Goal: Feedback & Contribution: Submit feedback/report problem

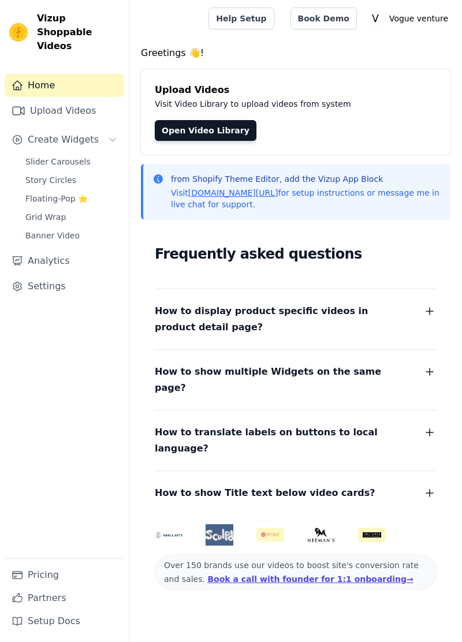
click at [81, 156] on span "Slider Carousels" at bounding box center [57, 162] width 65 height 12
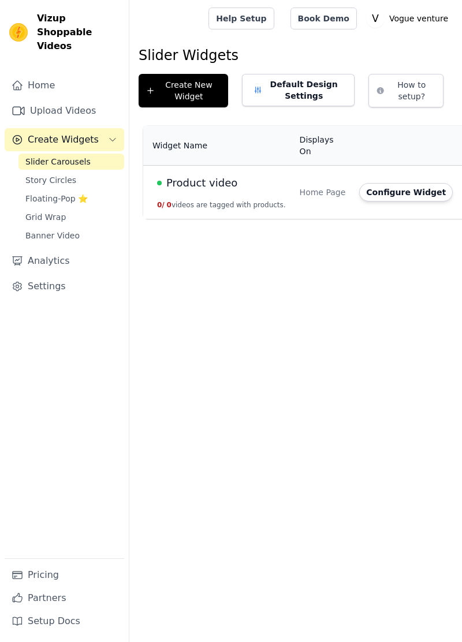
click at [404, 189] on button "Configure Widget" at bounding box center [406, 192] width 94 height 18
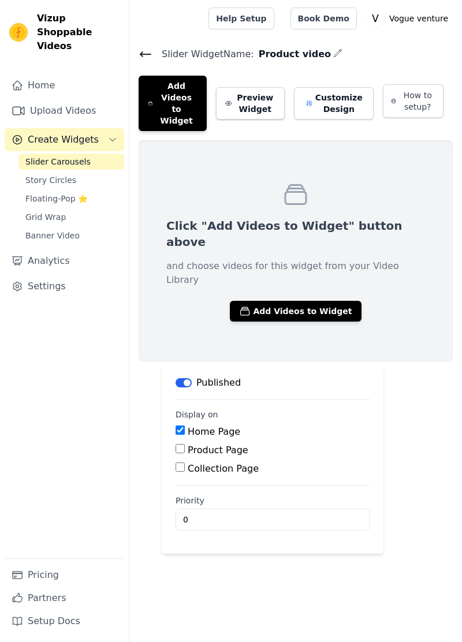
click at [182, 444] on input "Product Page" at bounding box center [180, 448] width 9 height 9
checkbox input "true"
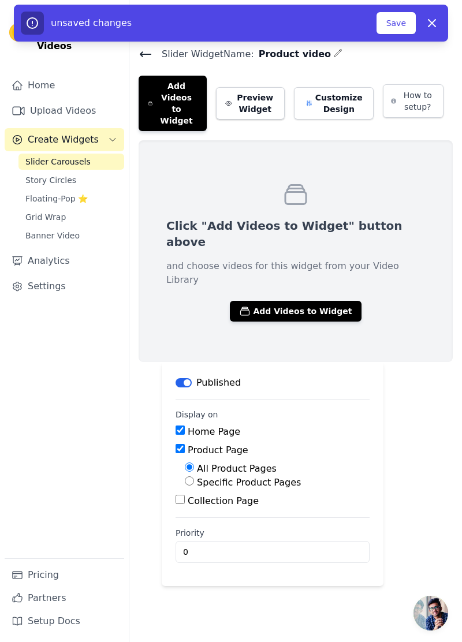
click at [191, 476] on input "Specific Product Pages" at bounding box center [189, 480] width 9 height 9
radio input "true"
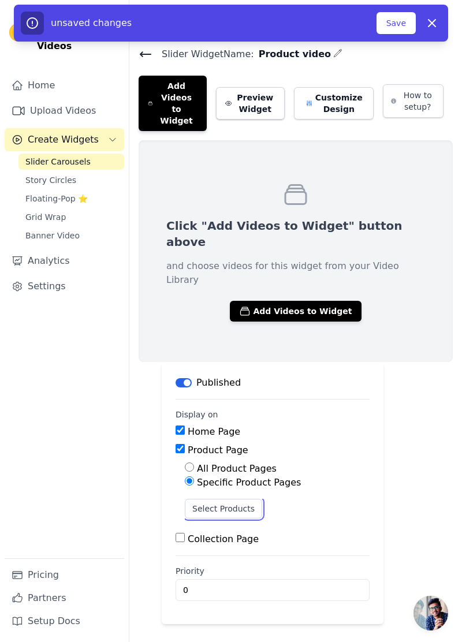
click at [236, 499] on button "Select Products" at bounding box center [223, 509] width 77 height 20
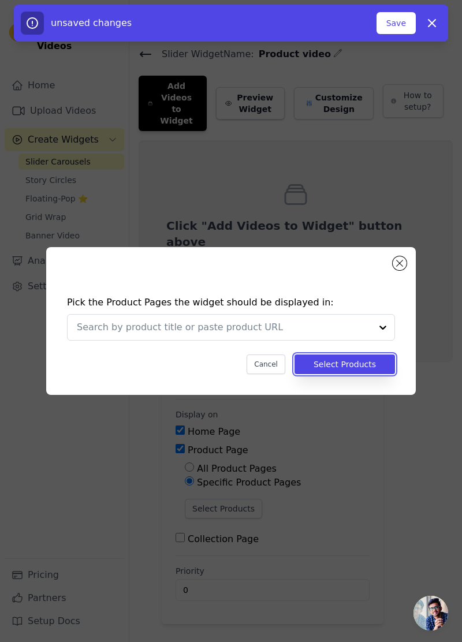
click at [368, 374] on button "Select Products" at bounding box center [345, 365] width 100 height 20
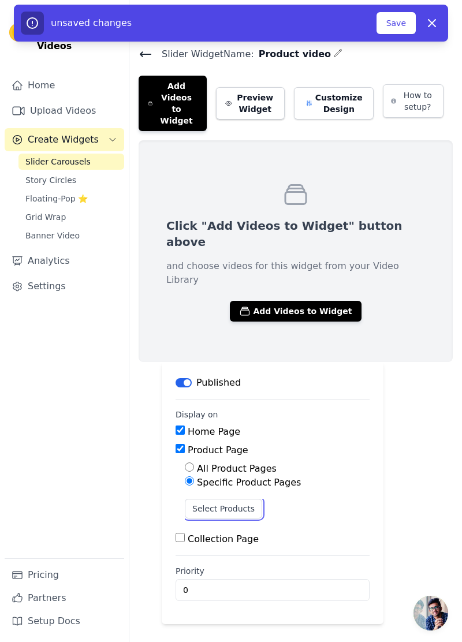
click at [228, 499] on button "Select Products" at bounding box center [223, 509] width 77 height 20
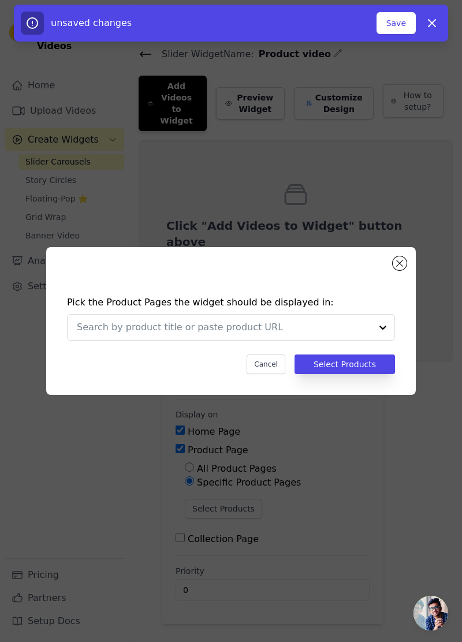
click at [389, 340] on div at bounding box center [382, 327] width 23 height 25
click at [383, 340] on div at bounding box center [382, 327] width 23 height 25
click at [367, 334] on input "text" at bounding box center [224, 328] width 295 height 14
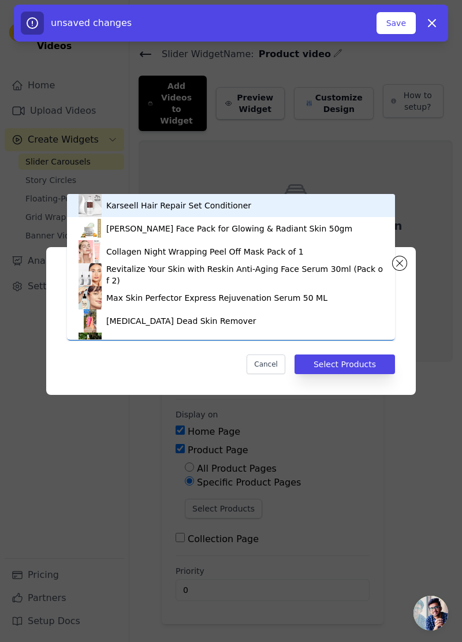
click at [284, 273] on div "Revitalize Your Skin with Reskin Anti-Aging Face Serum 30ml (Pack of 2)" at bounding box center [244, 274] width 277 height 23
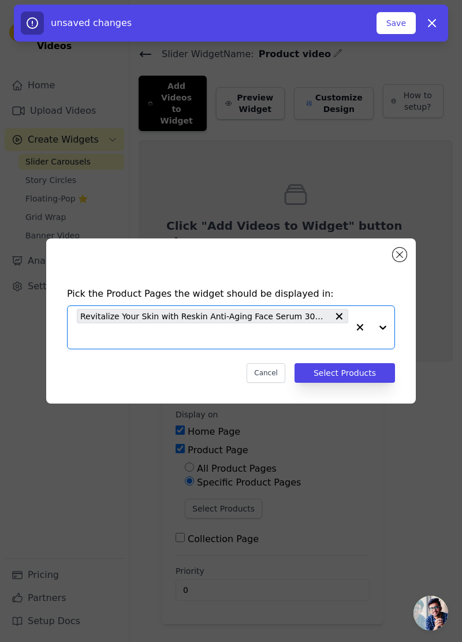
click at [382, 349] on div at bounding box center [371, 327] width 46 height 43
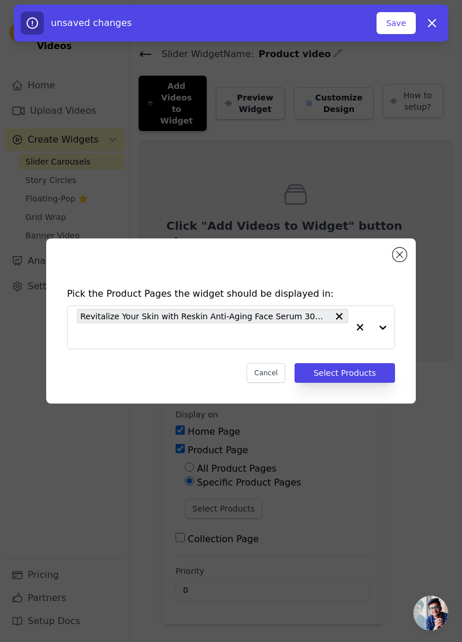
click at [382, 349] on div at bounding box center [371, 327] width 46 height 43
click at [384, 349] on div at bounding box center [371, 327] width 46 height 43
click at [365, 333] on icon "button" at bounding box center [360, 328] width 12 height 12
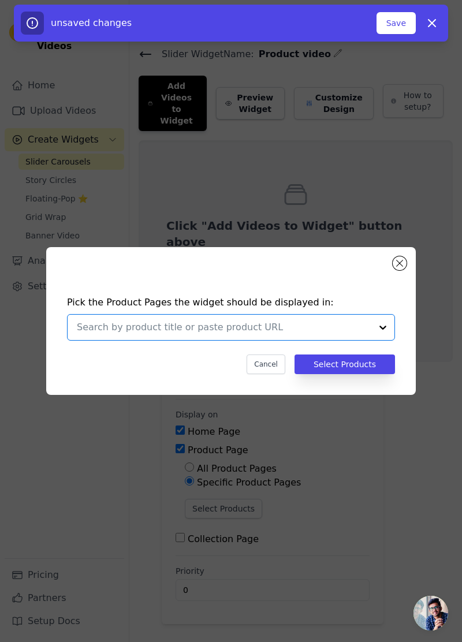
click at [389, 340] on div at bounding box center [382, 327] width 23 height 25
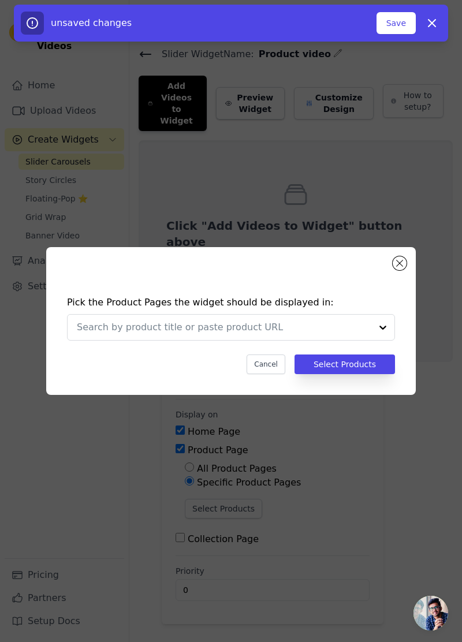
click at [388, 340] on div at bounding box center [382, 327] width 23 height 25
click at [389, 340] on div at bounding box center [382, 327] width 23 height 25
click at [387, 340] on div at bounding box center [382, 327] width 23 height 25
click at [400, 270] on button "Close modal" at bounding box center [400, 263] width 14 height 14
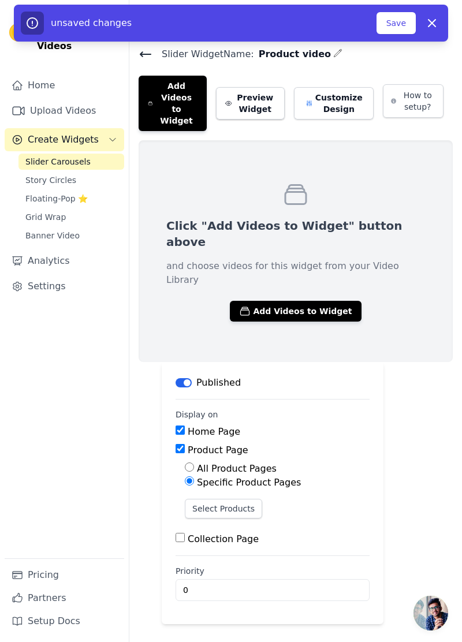
click at [319, 301] on button "Add Videos to Widget" at bounding box center [295, 311] width 131 height 21
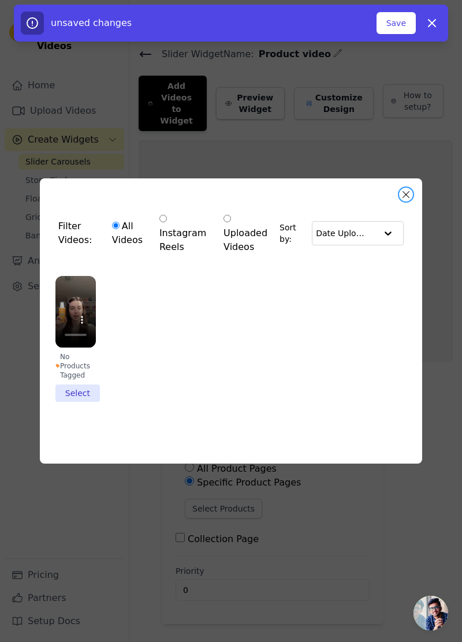
click at [407, 202] on button "Close modal" at bounding box center [406, 195] width 14 height 14
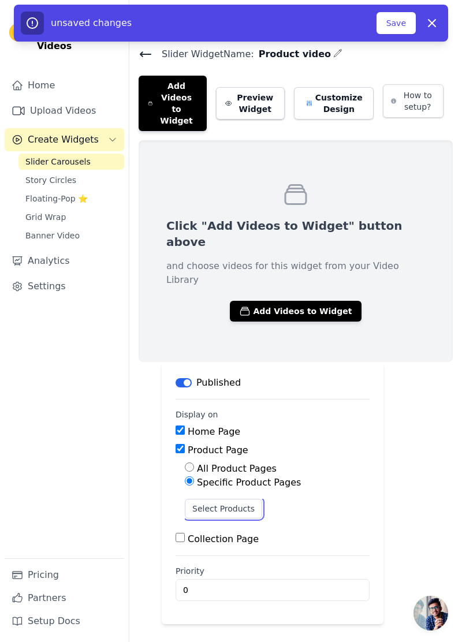
click at [240, 499] on button "Select Products" at bounding box center [223, 509] width 77 height 20
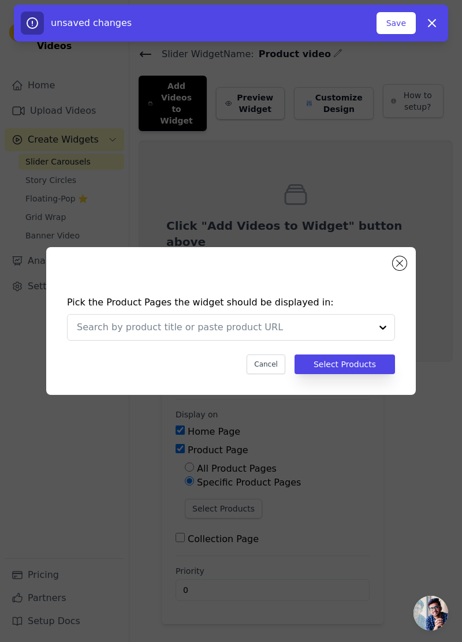
click at [389, 340] on div at bounding box center [382, 327] width 23 height 25
click at [234, 334] on input "text" at bounding box center [224, 328] width 295 height 14
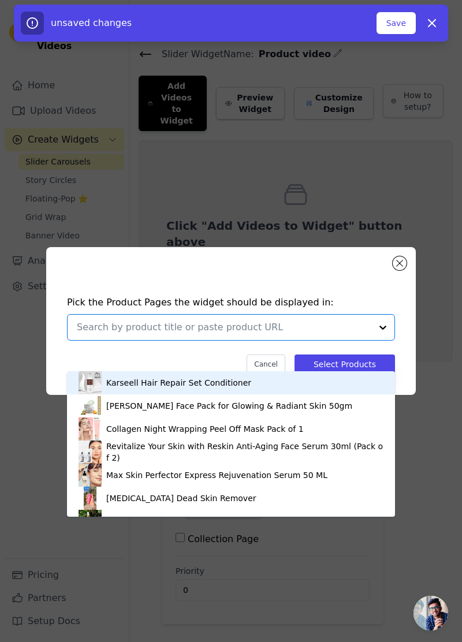
click at [254, 334] on input "text" at bounding box center [224, 328] width 295 height 14
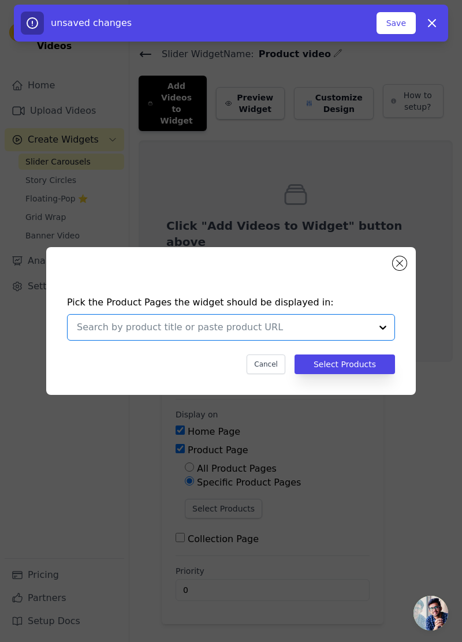
click at [248, 334] on input "text" at bounding box center [224, 328] width 295 height 14
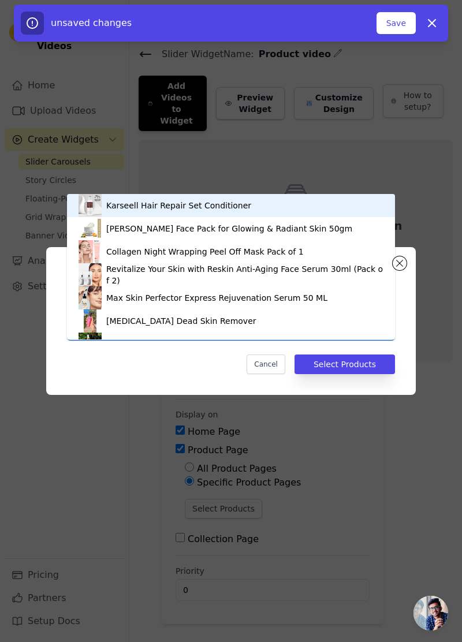
click at [274, 277] on div "Revitalize Your Skin with Reskin Anti-Aging Face Serum 30ml (Pack of 2)" at bounding box center [244, 274] width 277 height 23
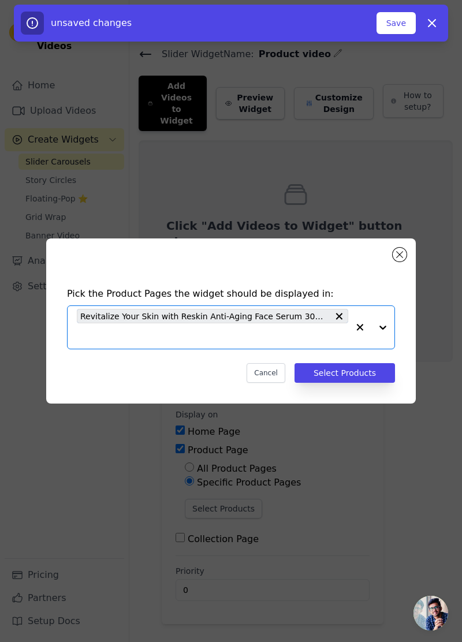
click at [239, 343] on input "text" at bounding box center [212, 336] width 271 height 14
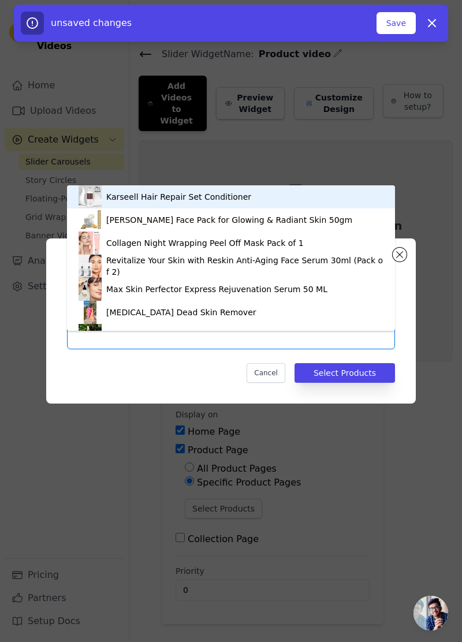
click at [266, 289] on div "Max Skin Perfector Express Rejuvenation Serum 50 ML" at bounding box center [216, 290] width 221 height 12
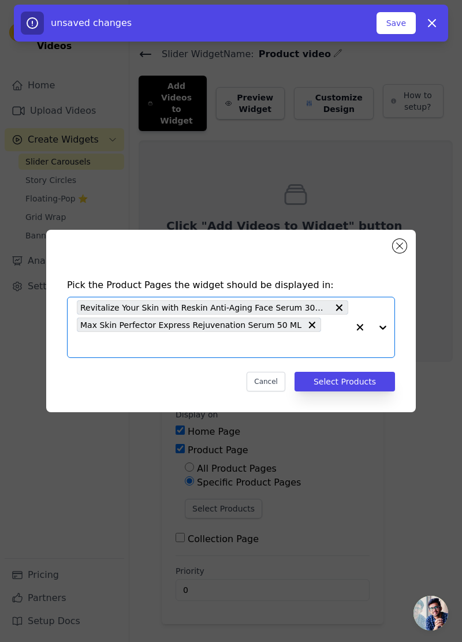
click at [313, 352] on input "text" at bounding box center [212, 345] width 271 height 14
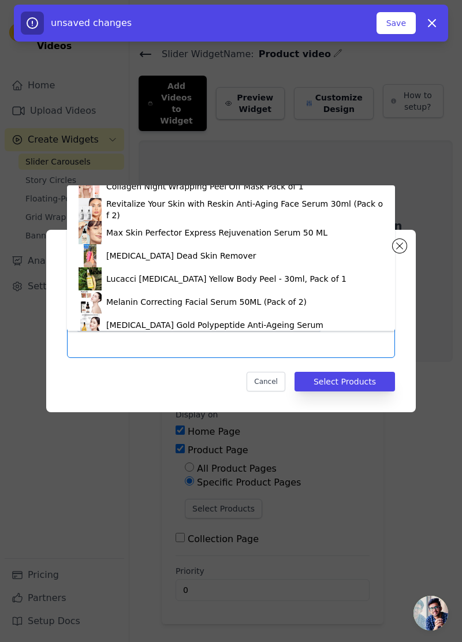
scroll to position [58, 0]
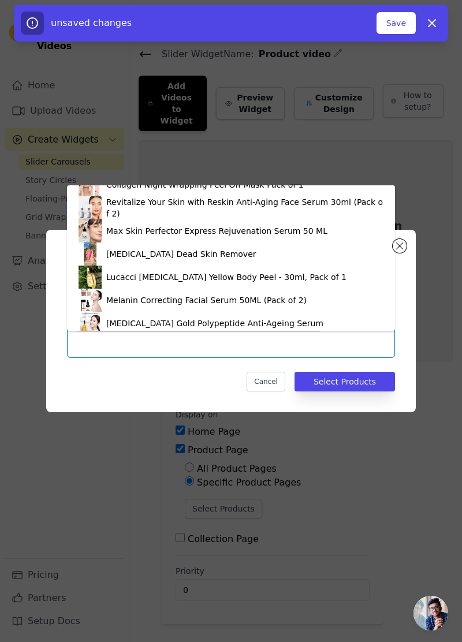
click at [274, 296] on div "Melanin Correcting Facial Serum 50ML (Pack of 2)" at bounding box center [206, 301] width 200 height 12
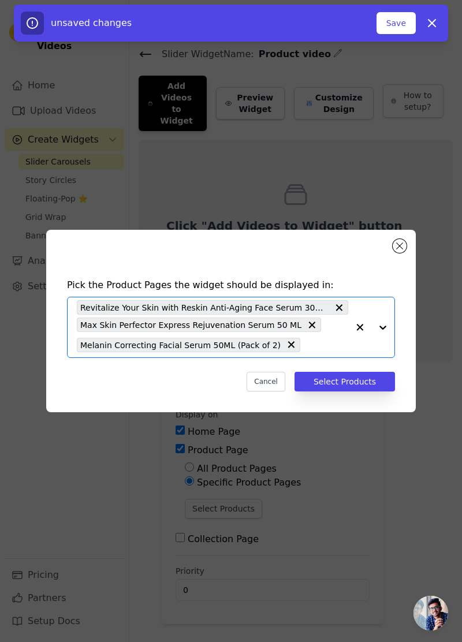
click at [318, 352] on input "text" at bounding box center [327, 345] width 42 height 14
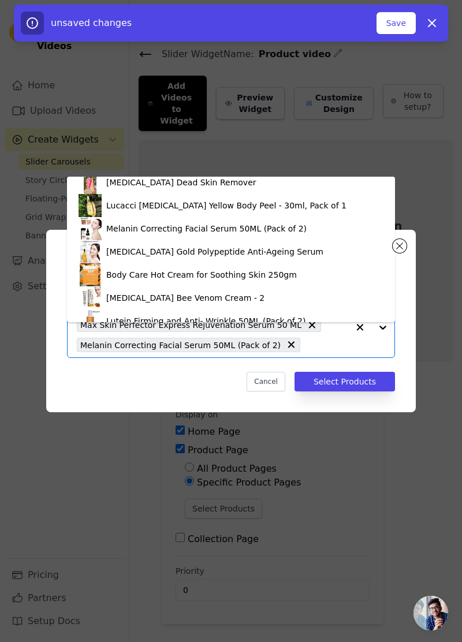
scroll to position [122, 0]
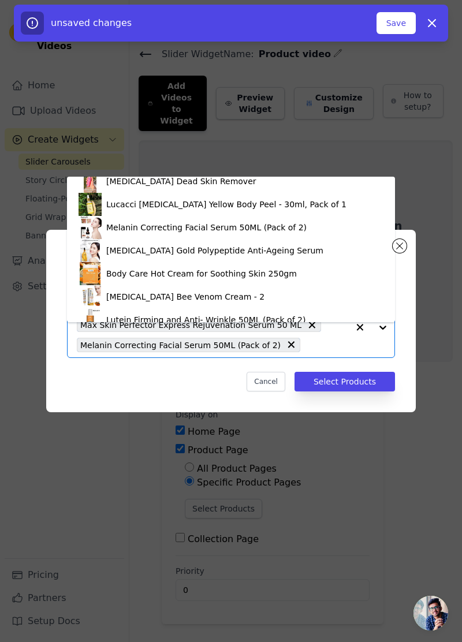
click at [301, 246] on div "[MEDICAL_DATA] Gold Polypeptide Anti-Ageing Serum" at bounding box center [231, 250] width 305 height 23
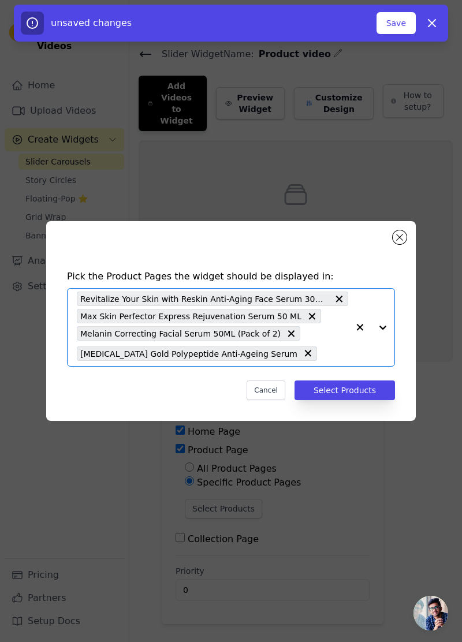
click at [323, 360] on input "text" at bounding box center [335, 353] width 25 height 14
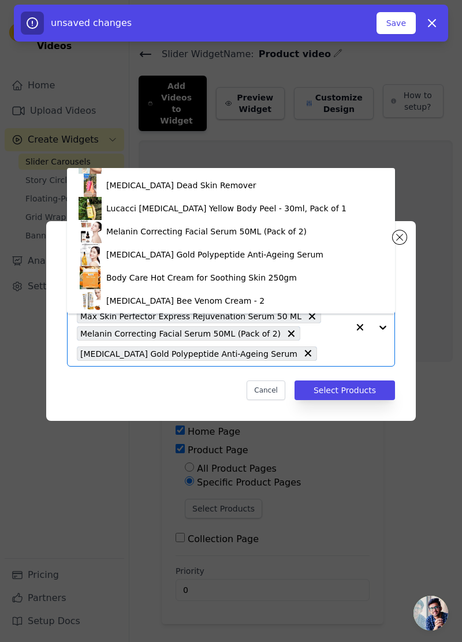
scroll to position [110, 0]
click at [309, 204] on div "Lucacci [MEDICAL_DATA] Yellow Body Peel - 30ml, Pack of 1" at bounding box center [226, 209] width 240 height 12
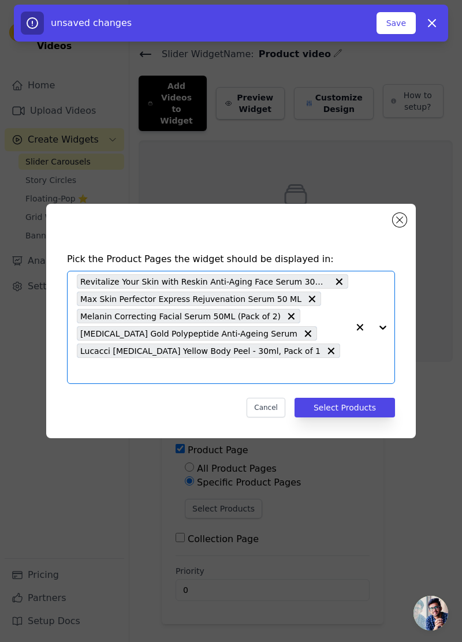
click at [344, 378] on input "text" at bounding box center [212, 371] width 271 height 14
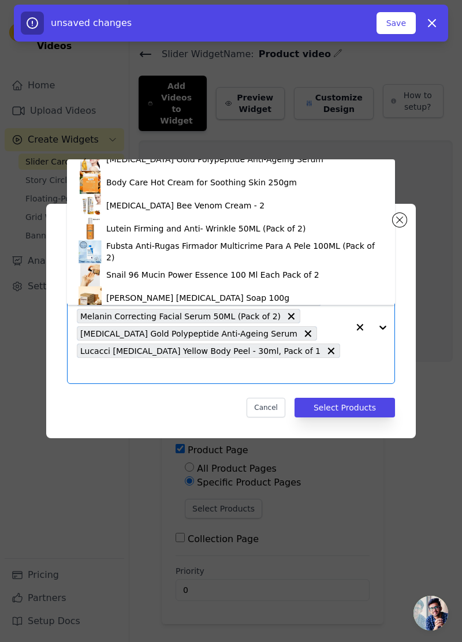
scroll to position [201, 0]
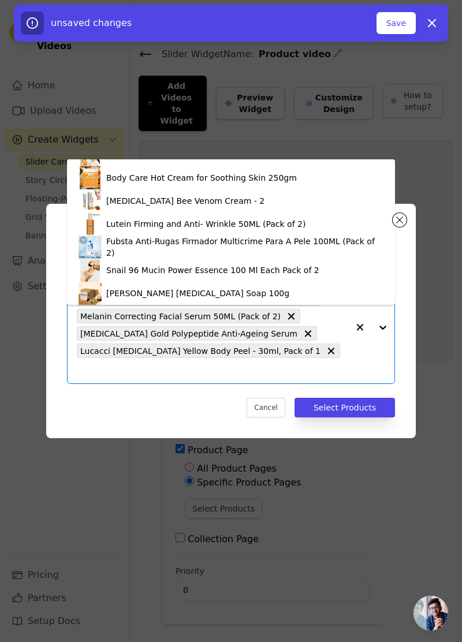
click at [278, 219] on div "Lutein Firming and Anti- Wrinkle 50ML (Pack of 2)" at bounding box center [205, 224] width 199 height 12
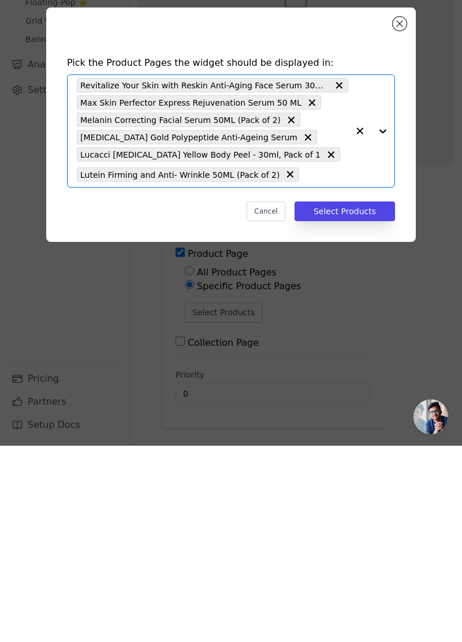
click at [314, 378] on input "text" at bounding box center [326, 371] width 43 height 14
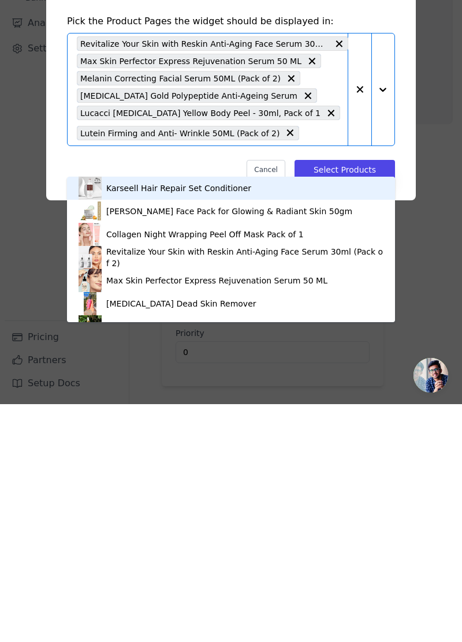
click at [363, 383] on button "button" at bounding box center [359, 327] width 23 height 112
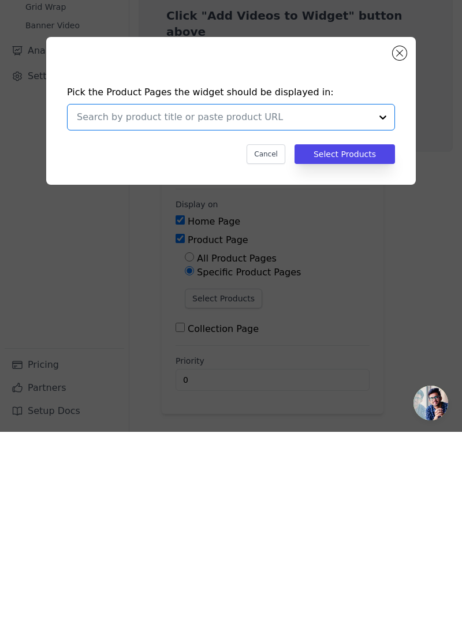
click at [347, 334] on input "text" at bounding box center [224, 328] width 295 height 14
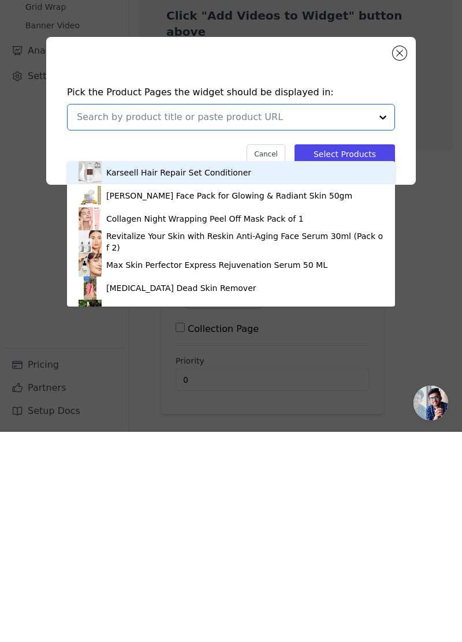
click at [290, 402] on div "[PERSON_NAME] Face Pack for Glowing & Radiant Skin 50gm" at bounding box center [229, 406] width 246 height 12
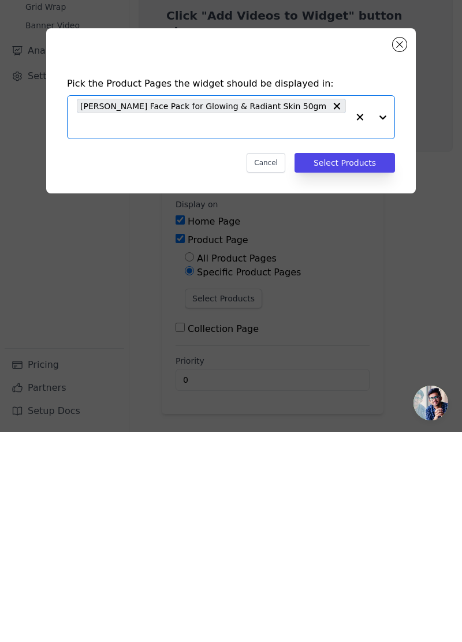
click at [317, 343] on input "text" at bounding box center [212, 336] width 271 height 14
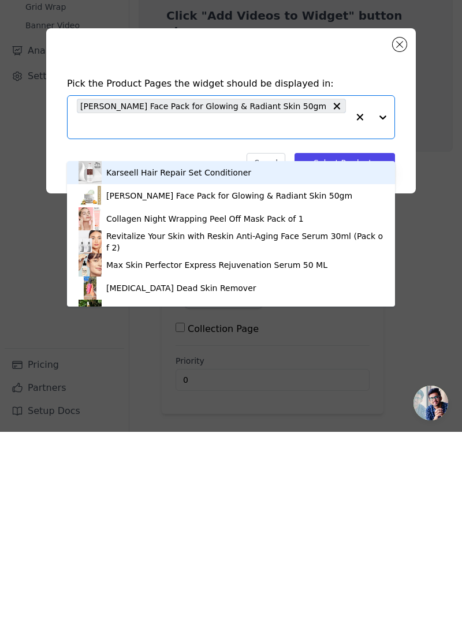
click at [255, 448] on div "Revitalize Your Skin with Reskin Anti-Aging Face Serum 30ml (Pack of 2)" at bounding box center [244, 452] width 277 height 23
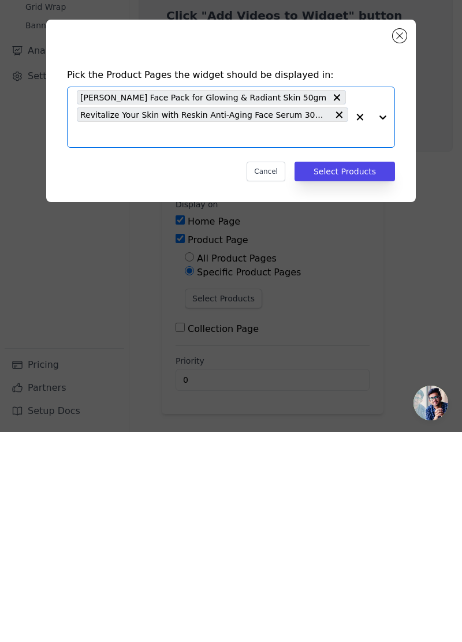
click at [289, 352] on input "text" at bounding box center [212, 345] width 271 height 14
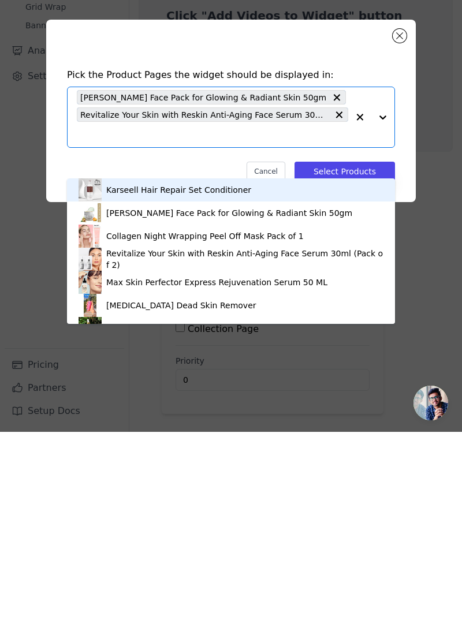
click at [263, 490] on div "Max Skin Perfector Express Rejuvenation Serum 50 ML" at bounding box center [216, 493] width 221 height 12
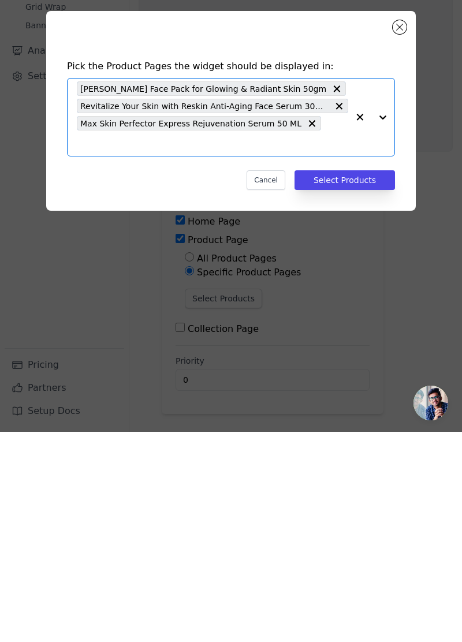
click at [321, 360] on input "text" at bounding box center [212, 353] width 271 height 14
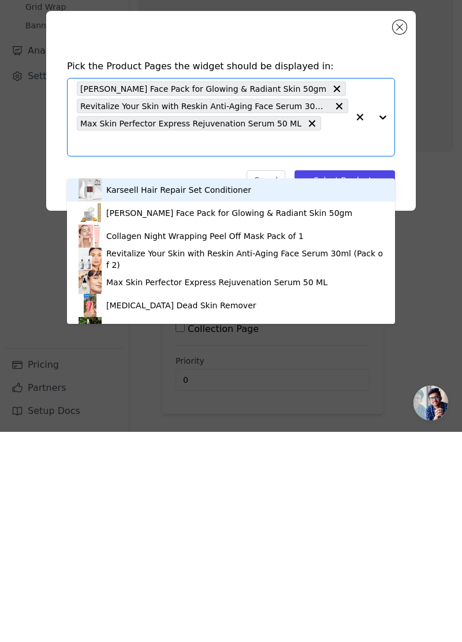
click at [277, 491] on div "Max Skin Perfector Express Rejuvenation Serum 50 ML" at bounding box center [216, 493] width 221 height 12
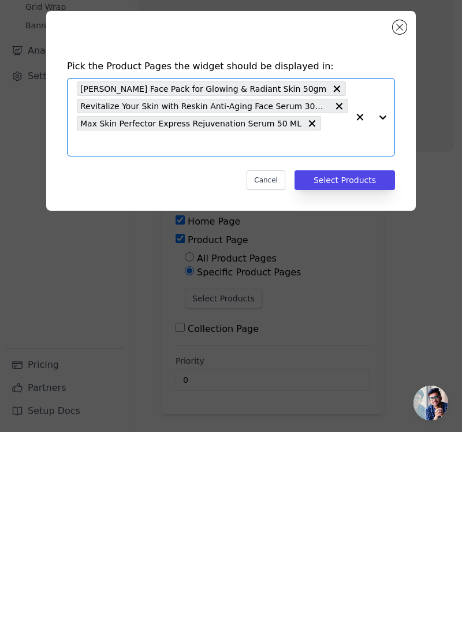
click at [329, 360] on input "text" at bounding box center [212, 353] width 271 height 14
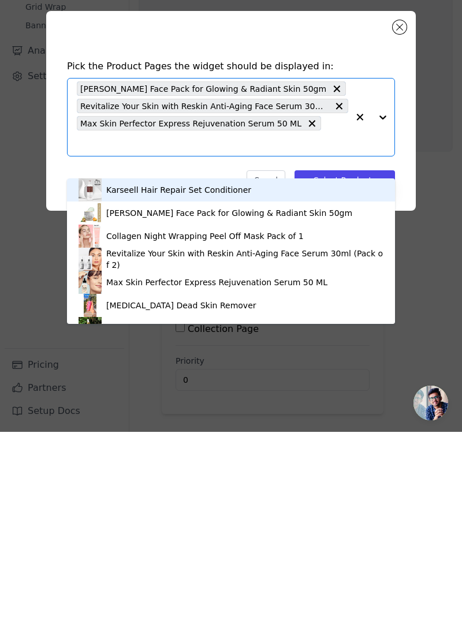
click at [216, 512] on div "[MEDICAL_DATA] Dead Skin Remover" at bounding box center [231, 515] width 305 height 23
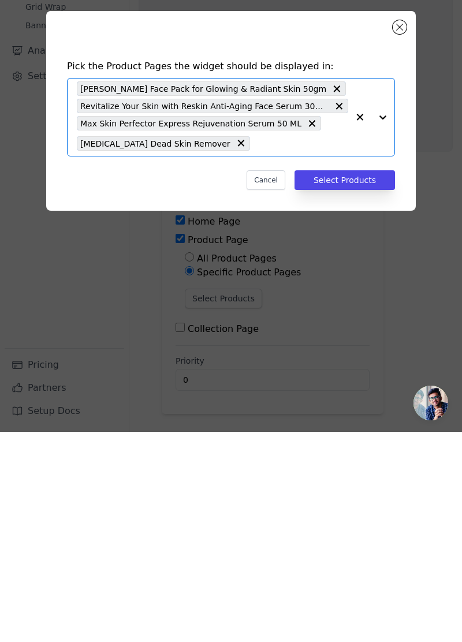
click at [269, 360] on input "text" at bounding box center [302, 353] width 92 height 14
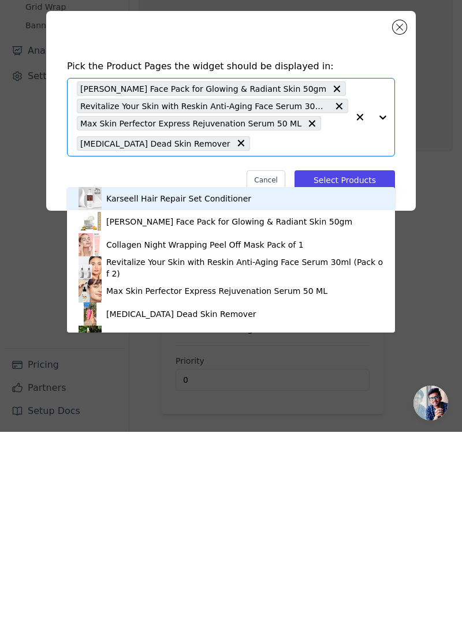
click at [223, 522] on div "[MEDICAL_DATA] Dead Skin Remover" at bounding box center [231, 524] width 305 height 23
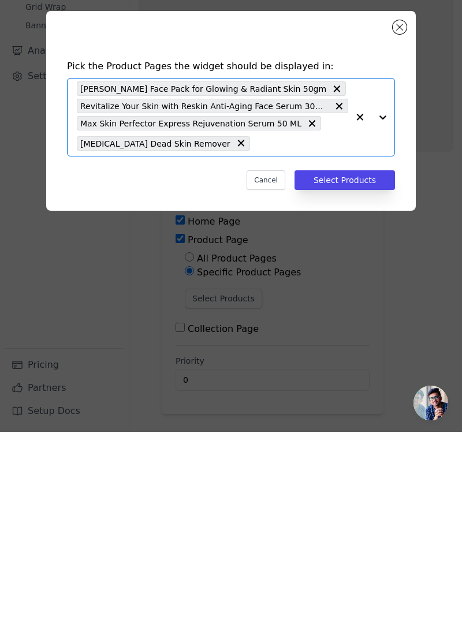
click at [280, 360] on input "text" at bounding box center [302, 353] width 92 height 14
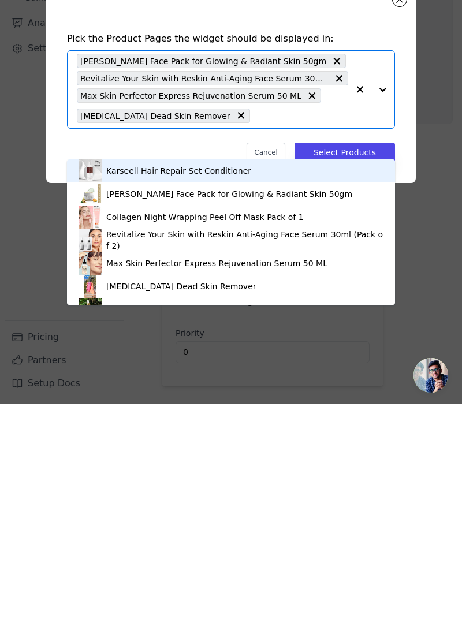
click at [116, 538] on div "Lucacci [MEDICAL_DATA] Yellow Body Peel - 30ml, Pack of 1" at bounding box center [231, 547] width 305 height 23
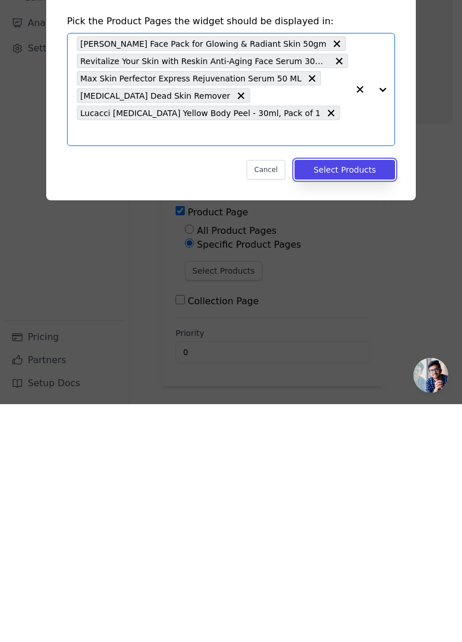
click at [367, 418] on button "Select Products" at bounding box center [345, 408] width 100 height 20
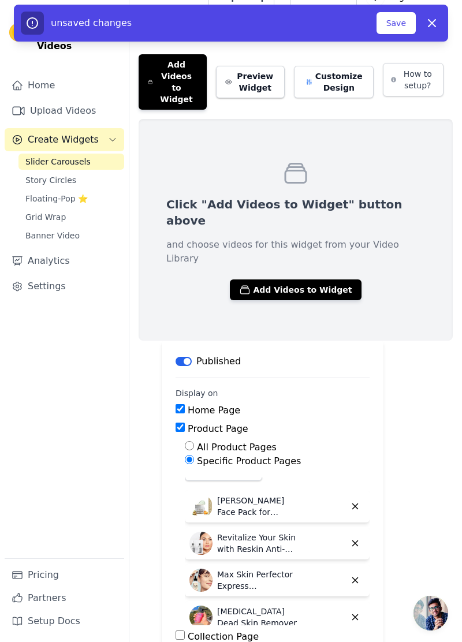
scroll to position [0, 0]
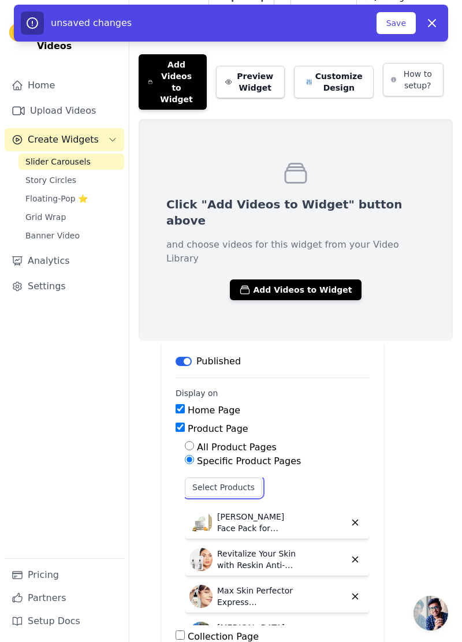
click at [225, 478] on button "Select Products" at bounding box center [223, 488] width 77 height 20
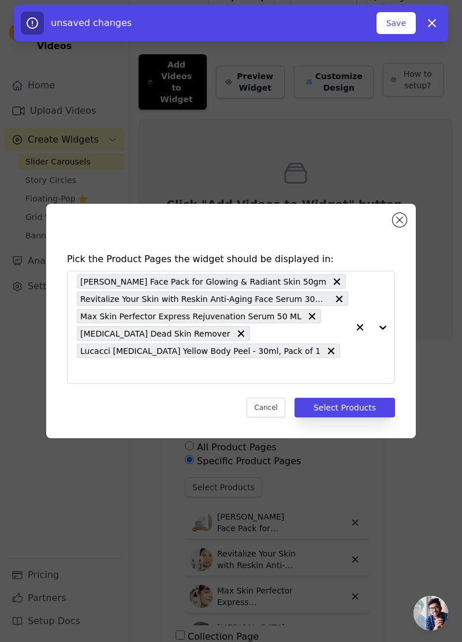
click at [323, 378] on input "text" at bounding box center [212, 371] width 271 height 14
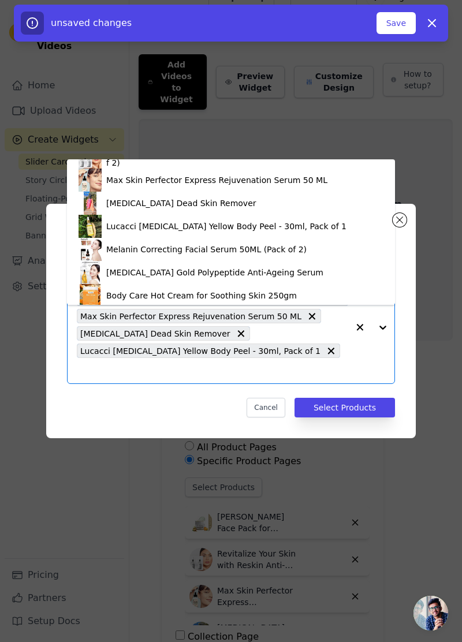
scroll to position [84, 0]
click at [303, 245] on div "Melanin Correcting Facial Serum 50ML (Pack of 2)" at bounding box center [231, 248] width 305 height 23
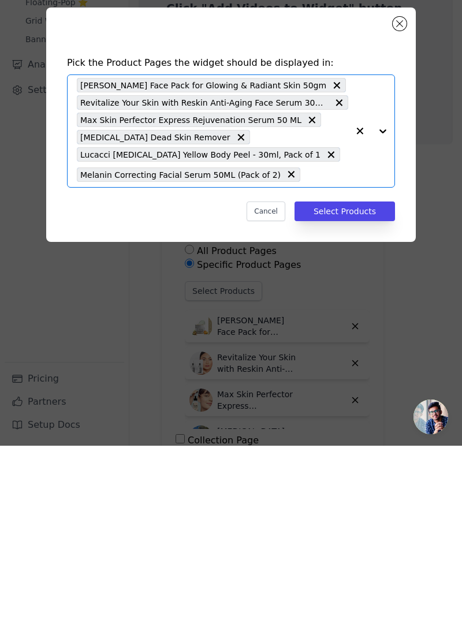
click at [318, 378] on input "text" at bounding box center [327, 371] width 42 height 14
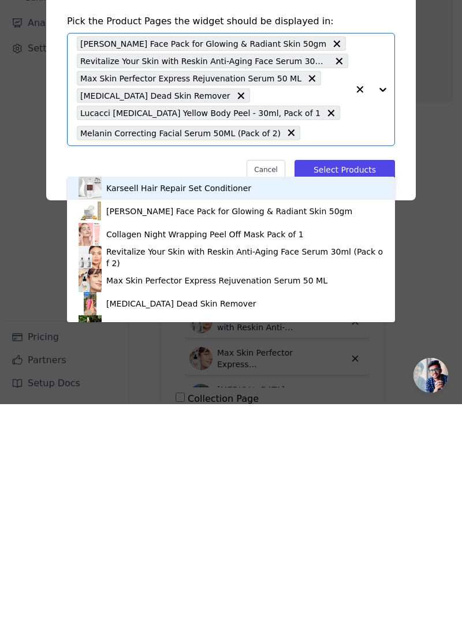
click at [325, 378] on input "text" at bounding box center [327, 371] width 42 height 14
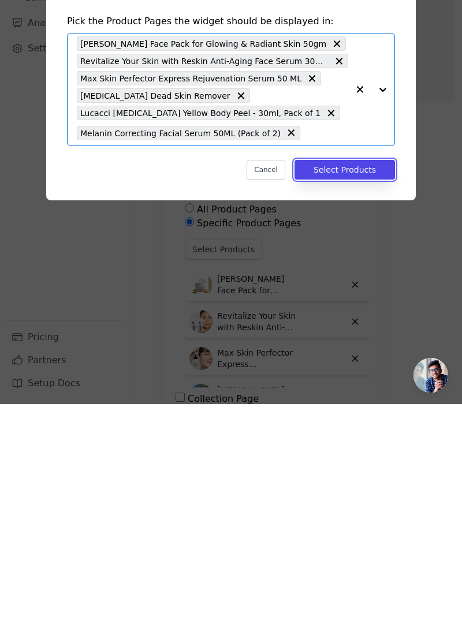
click at [346, 418] on button "Select Products" at bounding box center [345, 408] width 100 height 20
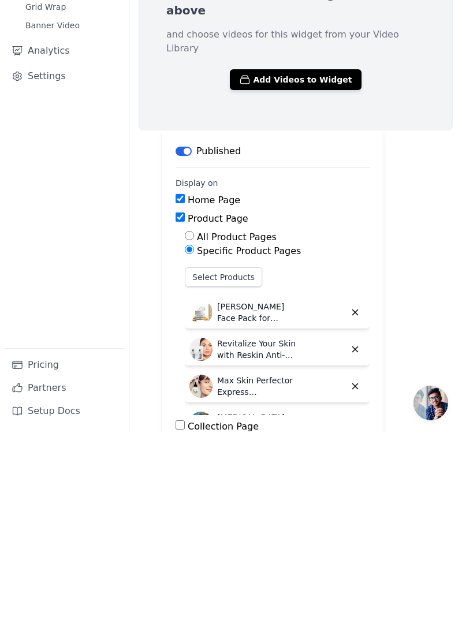
scroll to position [21, 0]
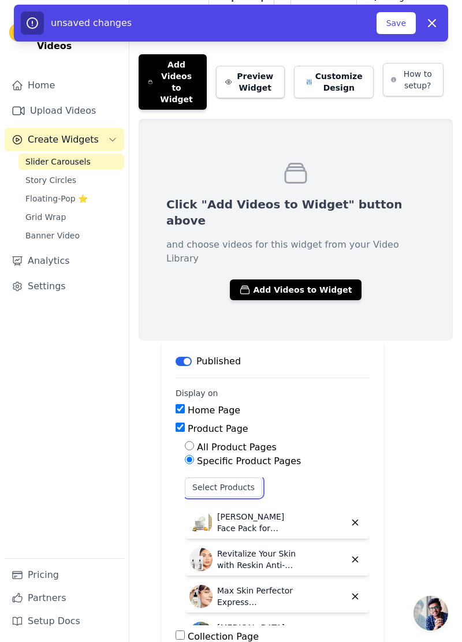
click at [239, 478] on button "Select Products" at bounding box center [223, 488] width 77 height 20
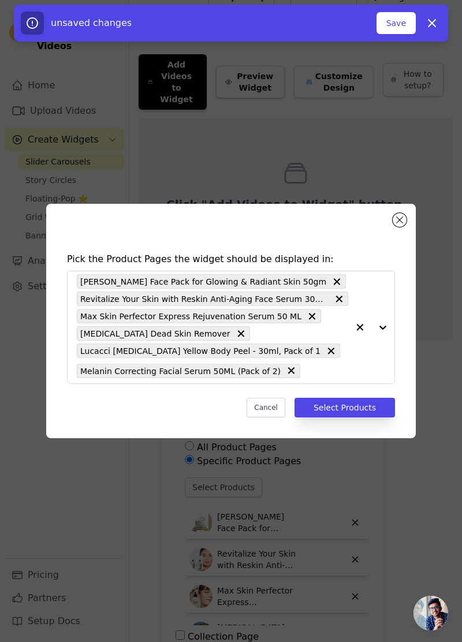
click at [316, 378] on input "text" at bounding box center [327, 371] width 42 height 14
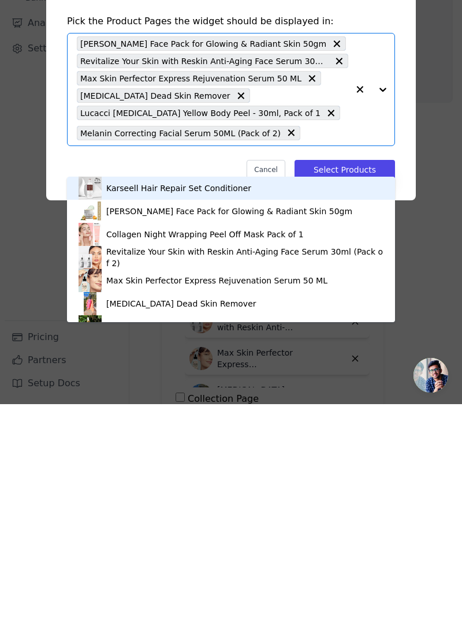
click at [238, 538] on div "[MEDICAL_DATA] Dead Skin Remover" at bounding box center [231, 541] width 305 height 23
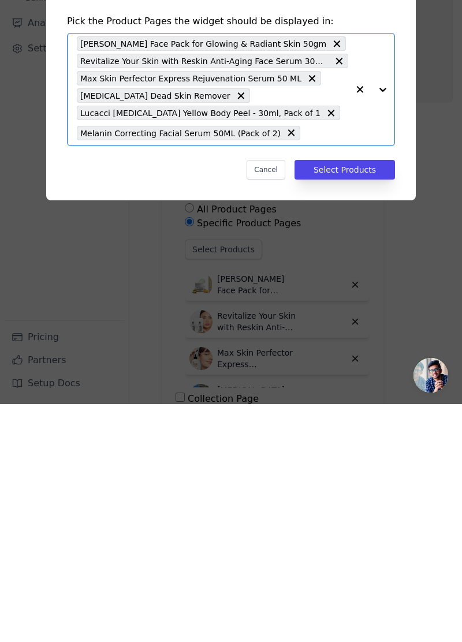
click at [326, 378] on input "text" at bounding box center [327, 371] width 42 height 14
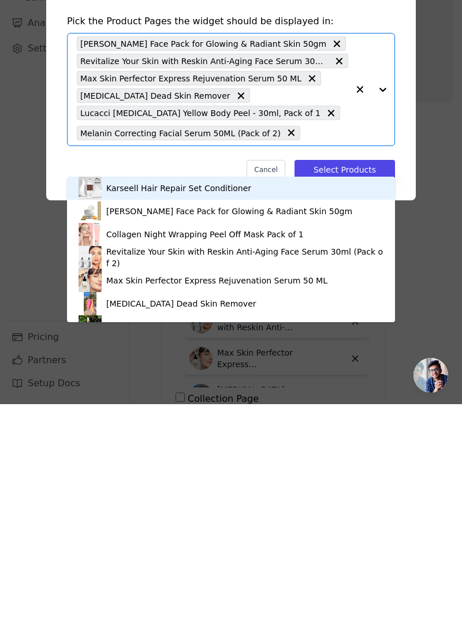
click at [367, 526] on div "Max Skin Perfector Express Rejuvenation Serum 50 ML" at bounding box center [231, 518] width 305 height 23
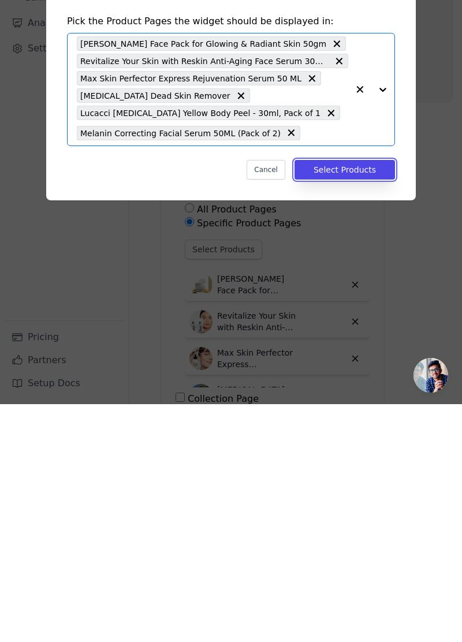
click at [375, 418] on button "Select Products" at bounding box center [345, 408] width 100 height 20
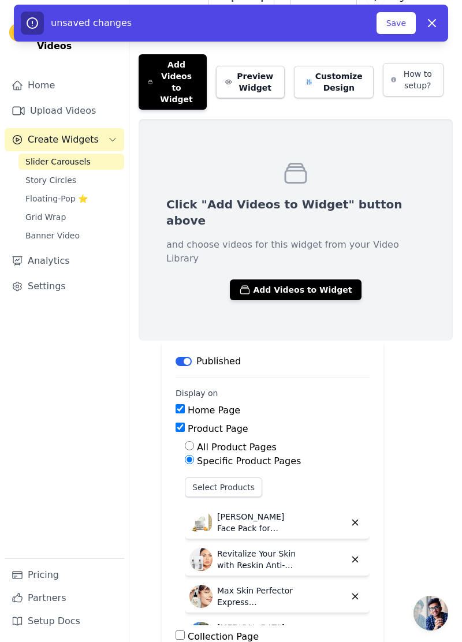
click at [323, 280] on button "Add Videos to Widget" at bounding box center [295, 290] width 131 height 21
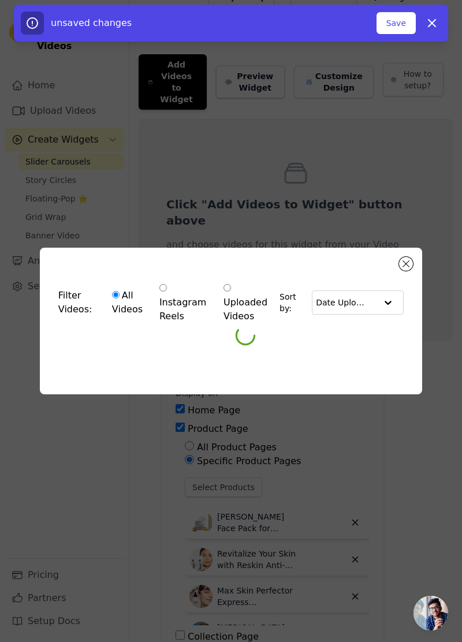
scroll to position [0, 0]
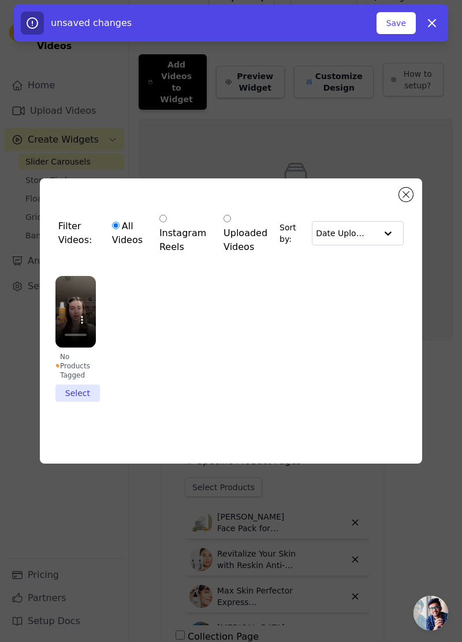
click at [82, 402] on li "No Products Tagged Select" at bounding box center [75, 339] width 40 height 126
click at [0, 0] on input "No Products Tagged Select" at bounding box center [0, 0] width 0 height 0
click at [438, 303] on div "Filter Videos: All Videos Instagram Reels Uploaded Videos Sort by: Date Uploade…" at bounding box center [230, 321] width 425 height 322
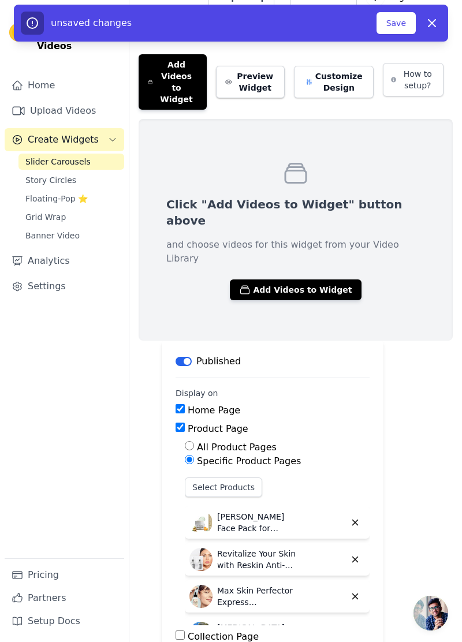
click at [310, 280] on button "Add Videos to Widget" at bounding box center [295, 290] width 131 height 21
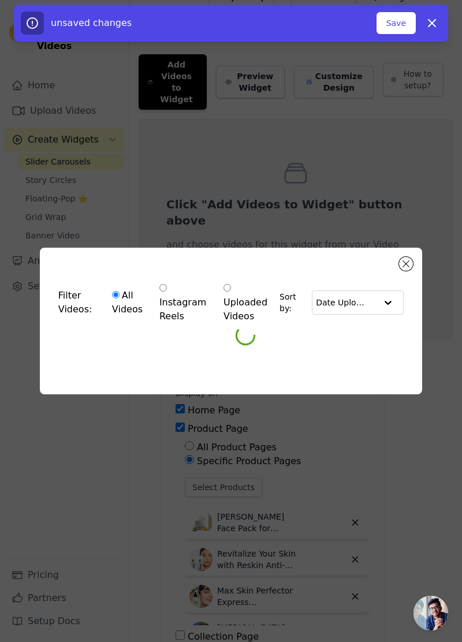
scroll to position [0, 0]
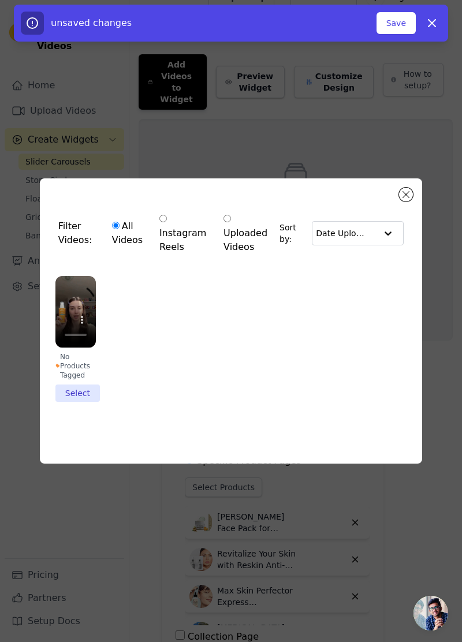
click at [81, 402] on li "No Products Tagged Select" at bounding box center [75, 339] width 40 height 126
click at [0, 0] on input "No Products Tagged Select" at bounding box center [0, 0] width 0 height 0
click at [401, 24] on button "Save" at bounding box center [396, 23] width 39 height 22
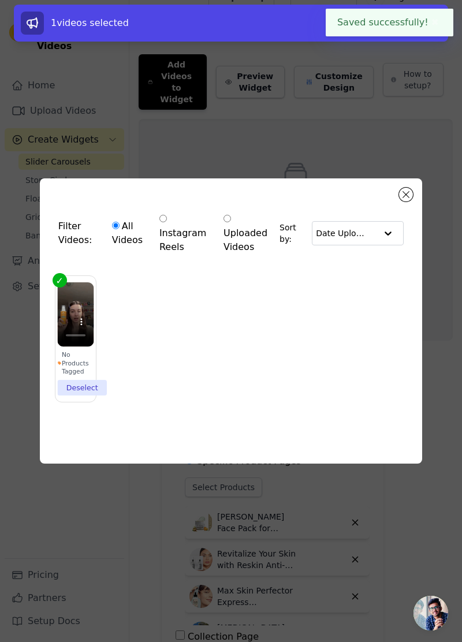
click at [382, 128] on div "Filter Videos: All Videos Instagram Reels Uploaded Videos Sort by: Date Uploade…" at bounding box center [231, 321] width 462 height 642
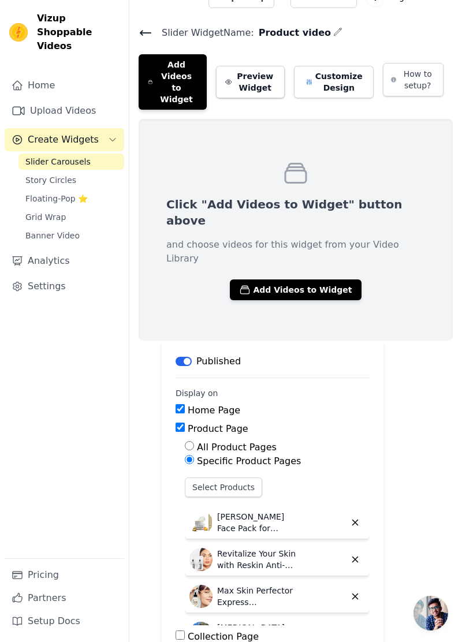
click at [275, 280] on button "Add Videos to Widget" at bounding box center [295, 290] width 131 height 21
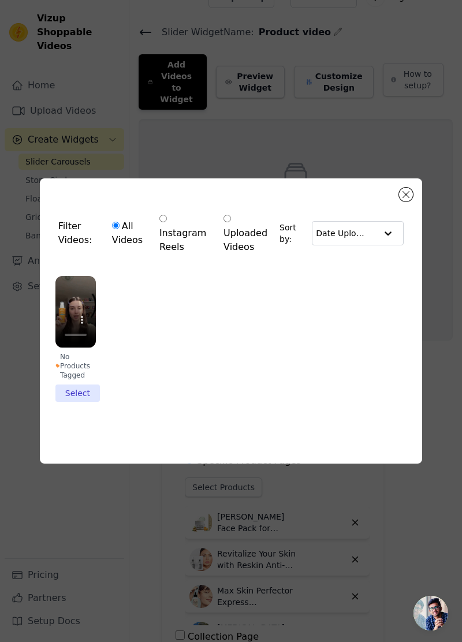
click at [75, 402] on li "No Products Tagged Select" at bounding box center [75, 339] width 40 height 126
click at [0, 0] on input "No Products Tagged Select" at bounding box center [0, 0] width 0 height 0
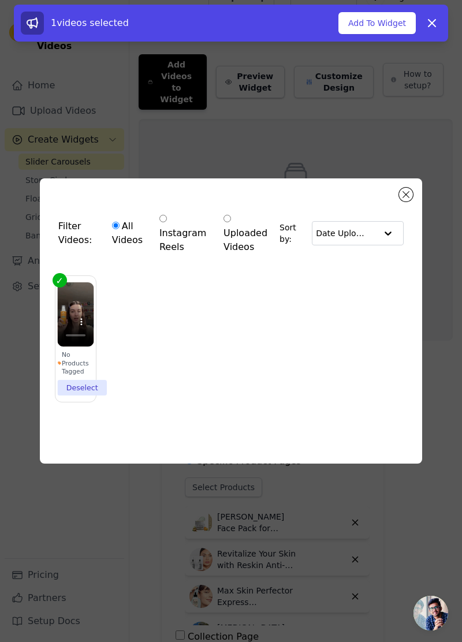
click at [400, 22] on button "Add To Widget" at bounding box center [376, 23] width 77 height 22
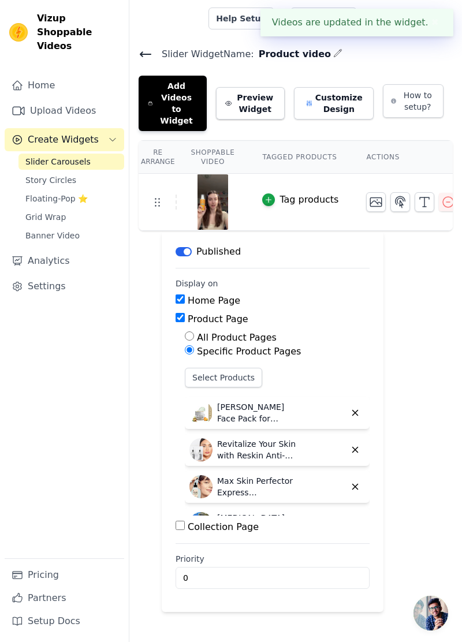
click at [69, 99] on link "Upload Videos" at bounding box center [65, 110] width 120 height 23
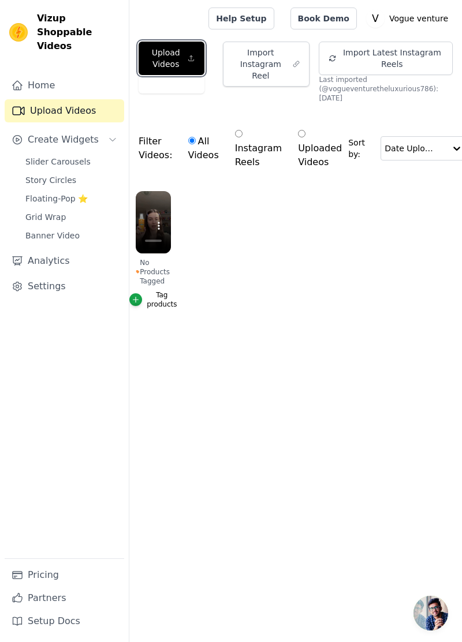
click at [176, 47] on button "Upload Videos" at bounding box center [172, 58] width 66 height 33
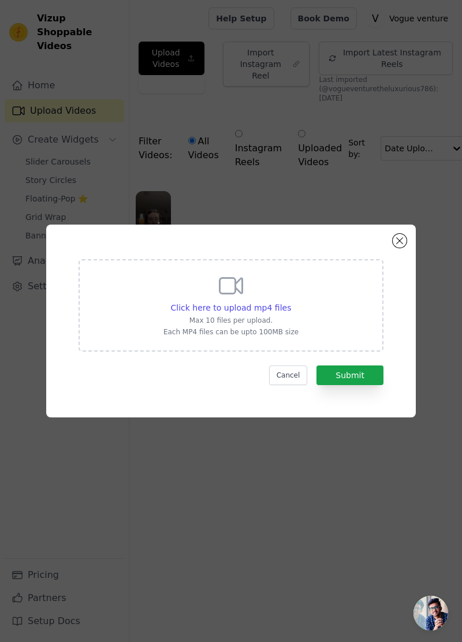
click at [262, 312] on span "Click here to upload mp4 files" at bounding box center [231, 307] width 121 height 9
click at [290, 302] on input "Click here to upload mp4 files Max 10 files per upload. Each MP4 files can be u…" at bounding box center [290, 301] width 1 height 1
type input "C:\fakepath\6490.mp4"
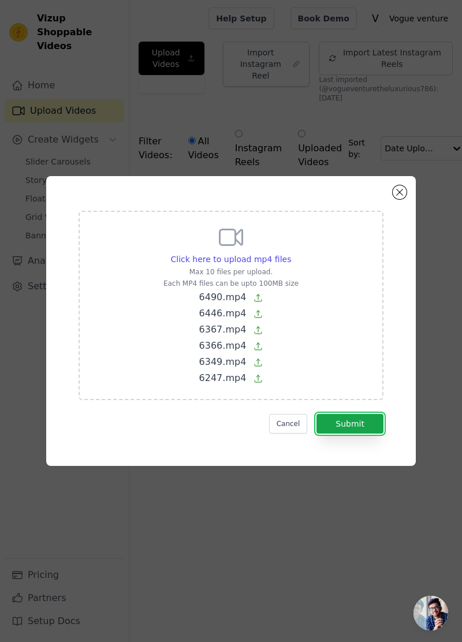
click at [364, 434] on button "Submit" at bounding box center [349, 424] width 67 height 20
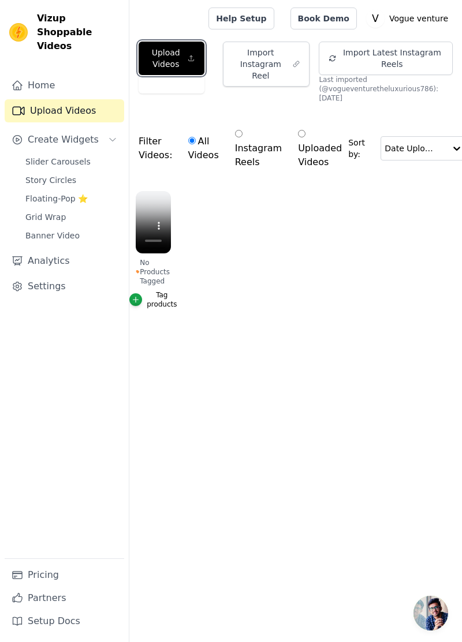
click at [174, 58] on button "Upload Videos" at bounding box center [172, 58] width 66 height 33
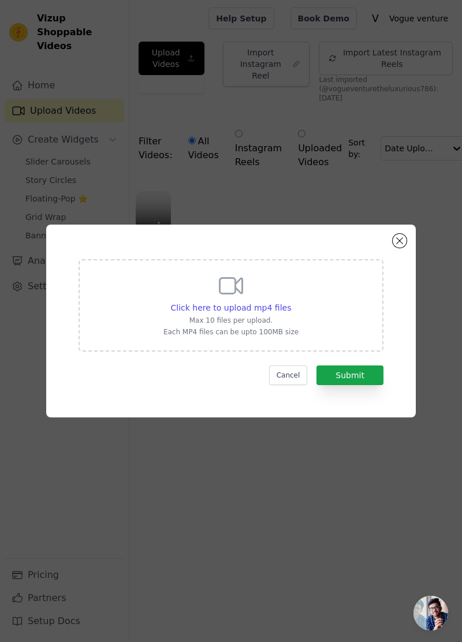
click at [182, 312] on span "Click here to upload mp4 files" at bounding box center [231, 307] width 121 height 9
click at [290, 302] on input "Click here to upload mp4 files Max 10 files per upload. Each MP4 files can be u…" at bounding box center [290, 301] width 1 height 1
type input "C:\fakepath\6592.mp4"
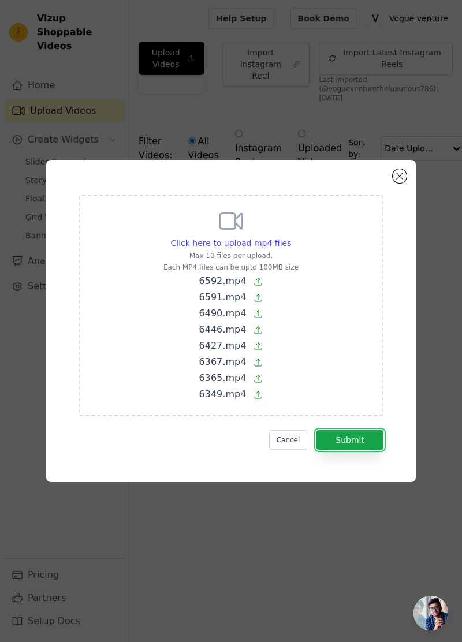
click at [375, 450] on button "Submit" at bounding box center [349, 440] width 67 height 20
